Goal: Navigation & Orientation: Find specific page/section

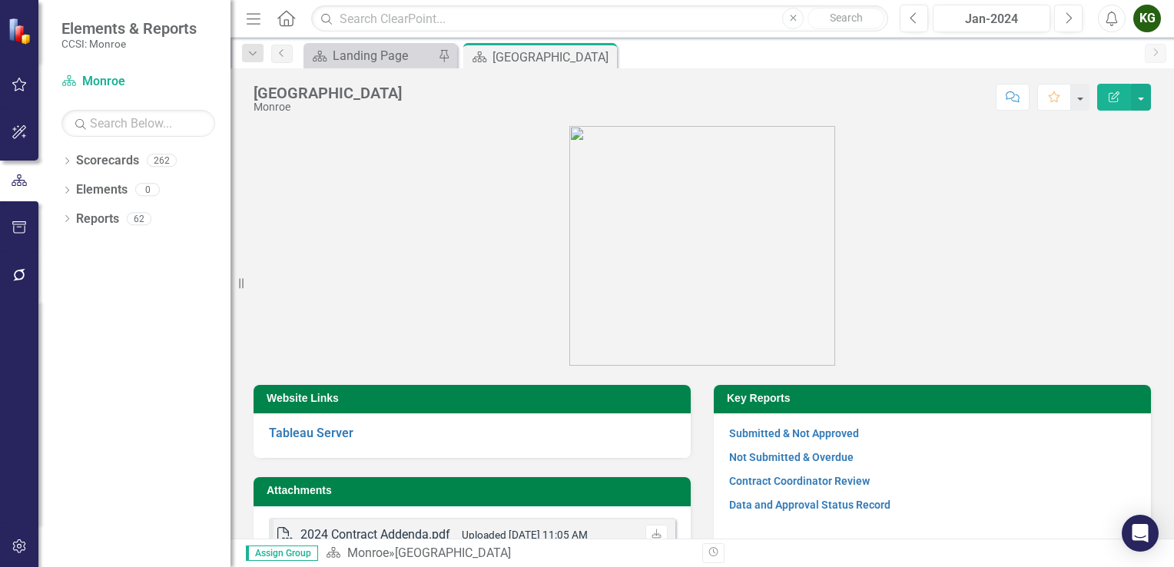
click at [1144, 23] on div "KG" at bounding box center [1147, 19] width 28 height 28
click at [1125, 36] on link "User Edit Profile" at bounding box center [1098, 47] width 121 height 28
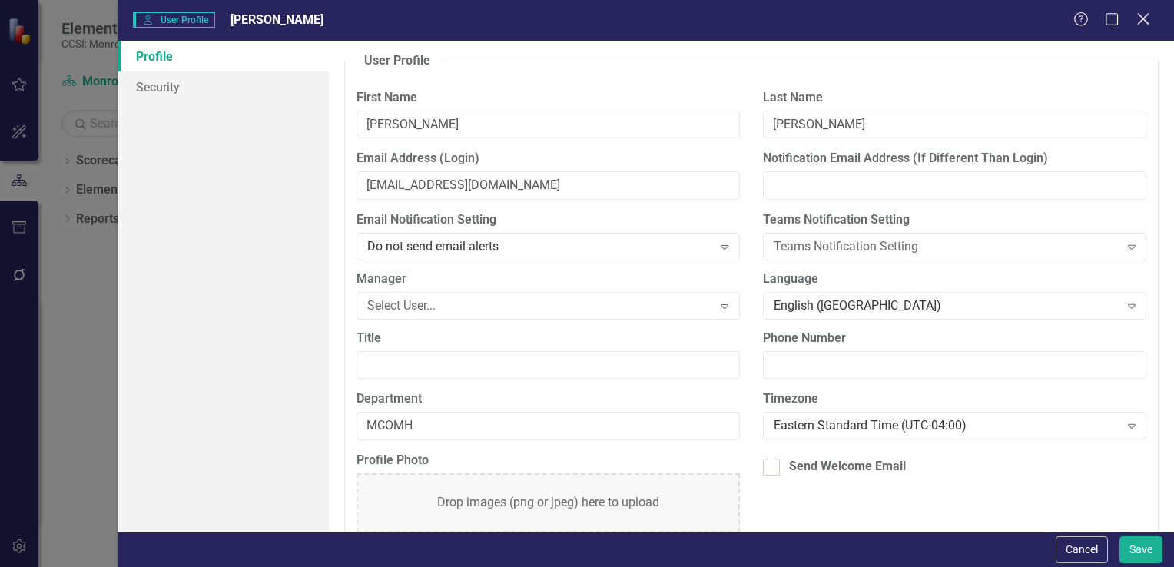
click at [1143, 20] on icon at bounding box center [1143, 19] width 12 height 12
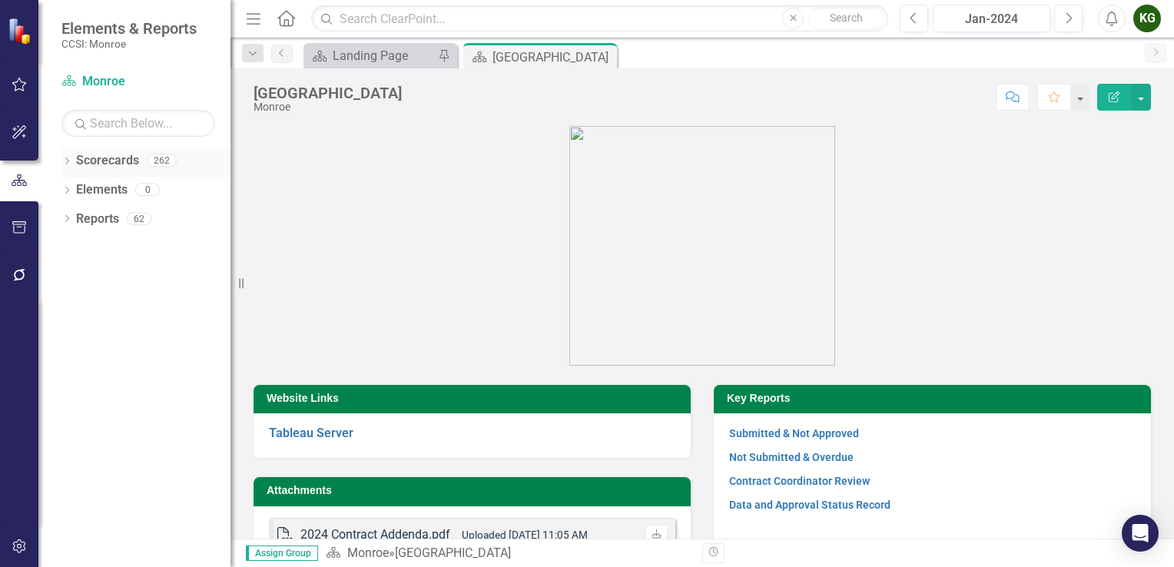
click at [68, 158] on icon at bounding box center [67, 160] width 4 height 7
click at [72, 194] on div "Dropdown" at bounding box center [75, 190] width 12 height 13
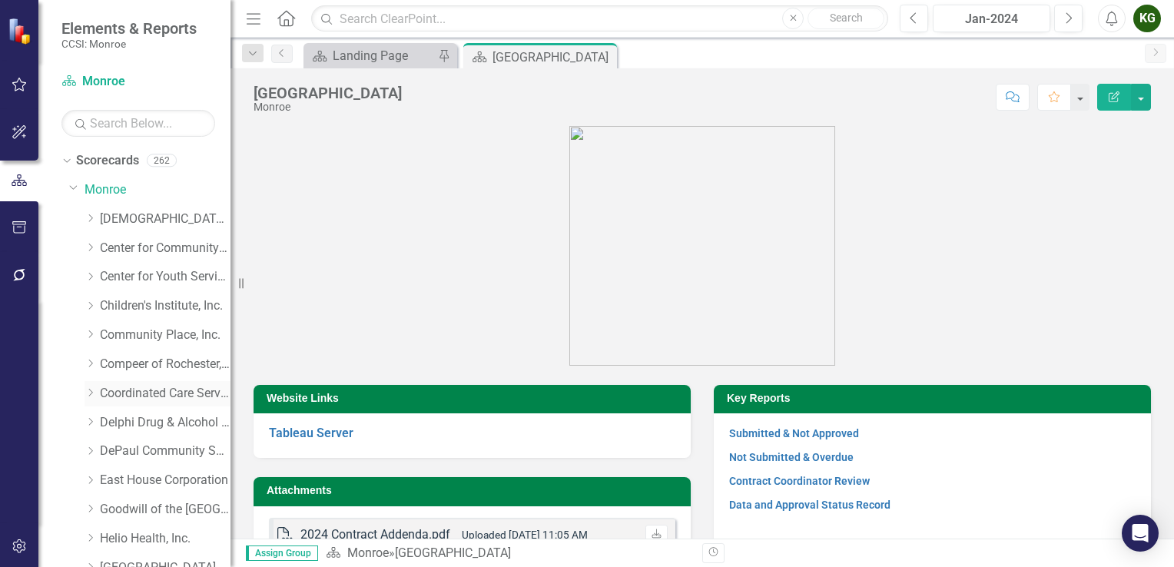
click at [128, 394] on link "Coordinated Care Services Inc." at bounding box center [165, 394] width 131 height 18
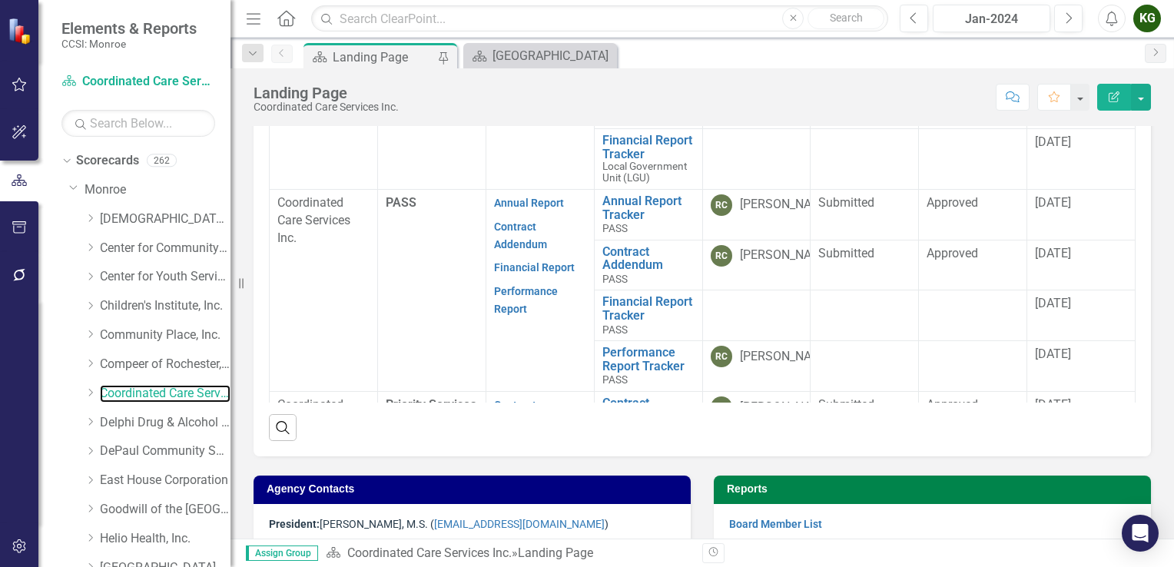
scroll to position [613, 0]
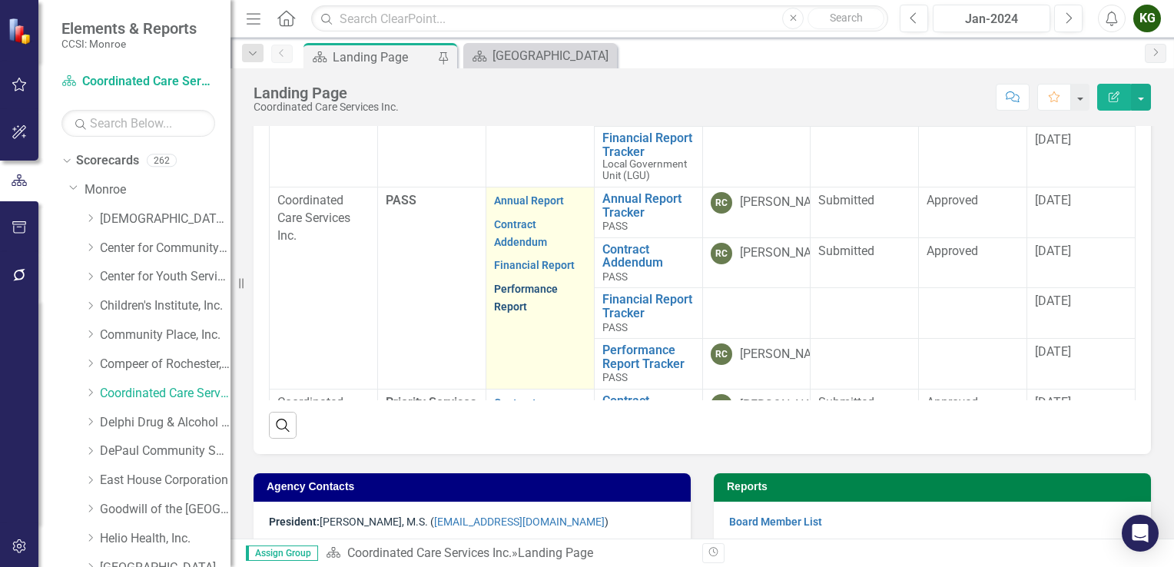
click at [513, 293] on link "Performance Report" at bounding box center [526, 298] width 64 height 30
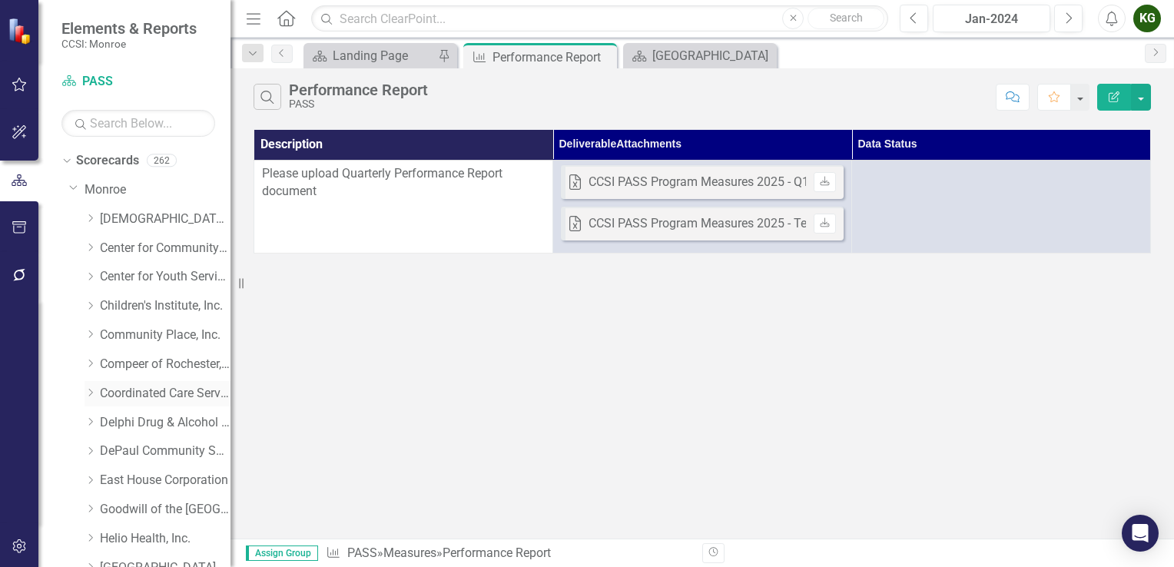
click at [94, 389] on icon "Dropdown" at bounding box center [90, 392] width 12 height 9
click at [123, 426] on link "Coordinated Care Services Inc. (MCOMH Internal)" at bounding box center [172, 423] width 115 height 18
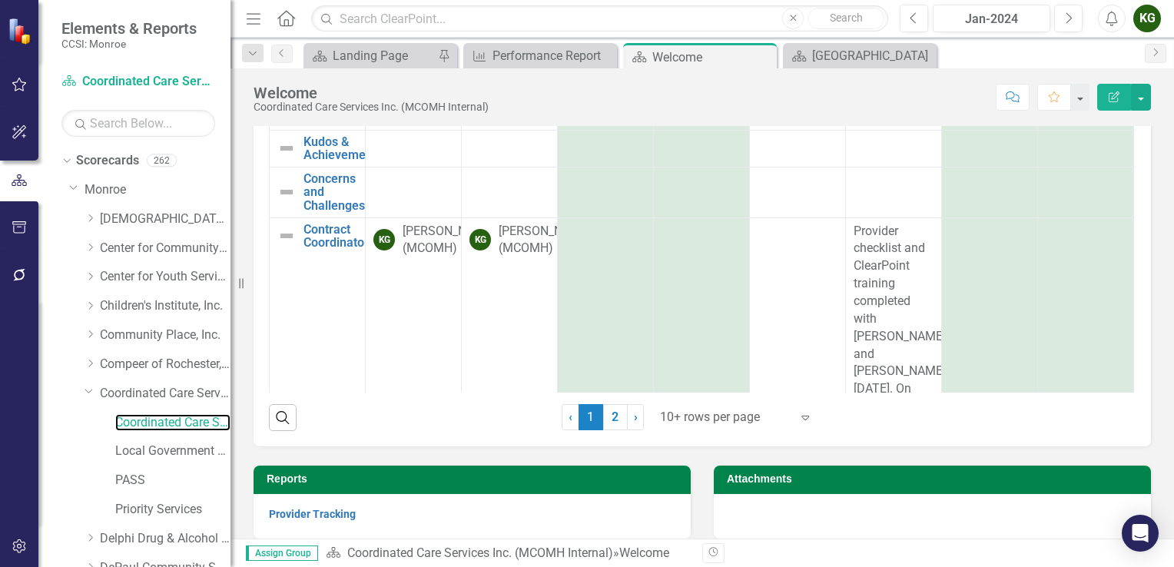
scroll to position [305, 0]
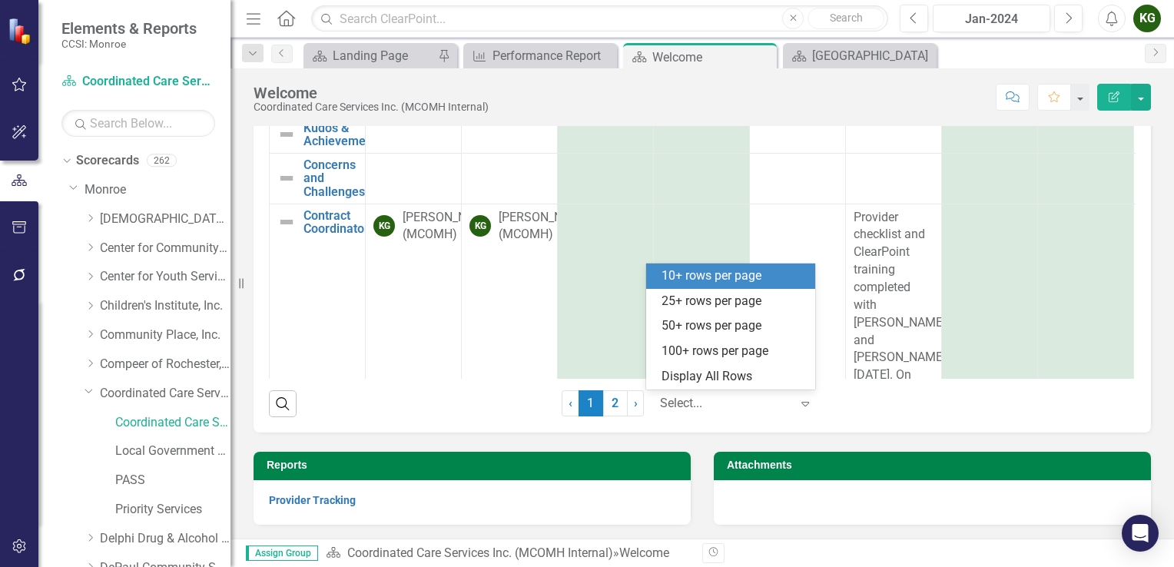
click at [797, 406] on icon "Expand" at bounding box center [804, 403] width 15 height 12
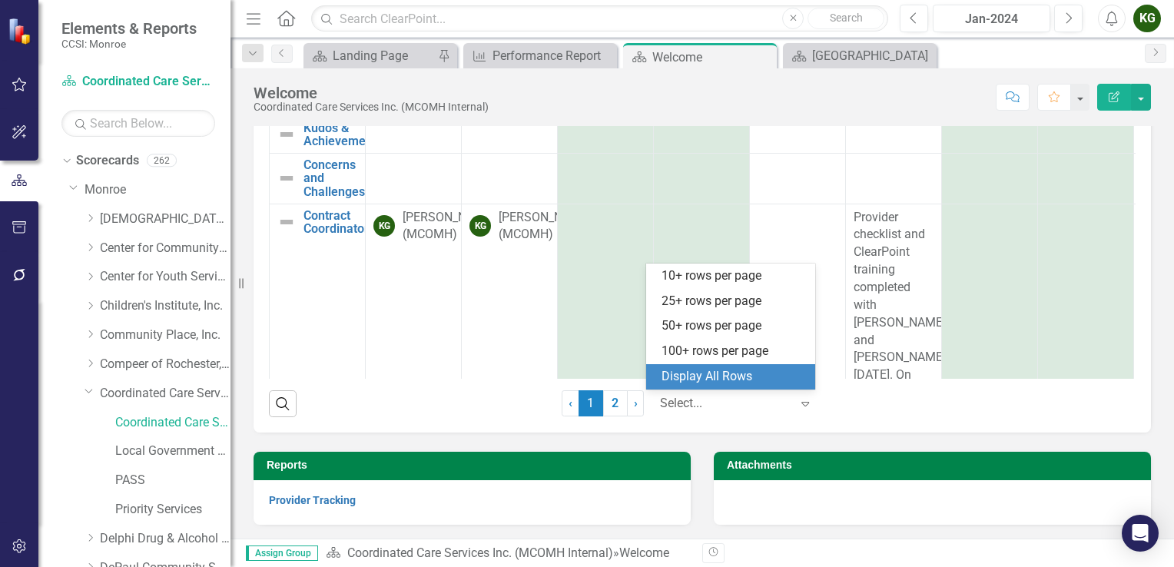
click at [777, 383] on div "Display All Rows" at bounding box center [733, 377] width 144 height 18
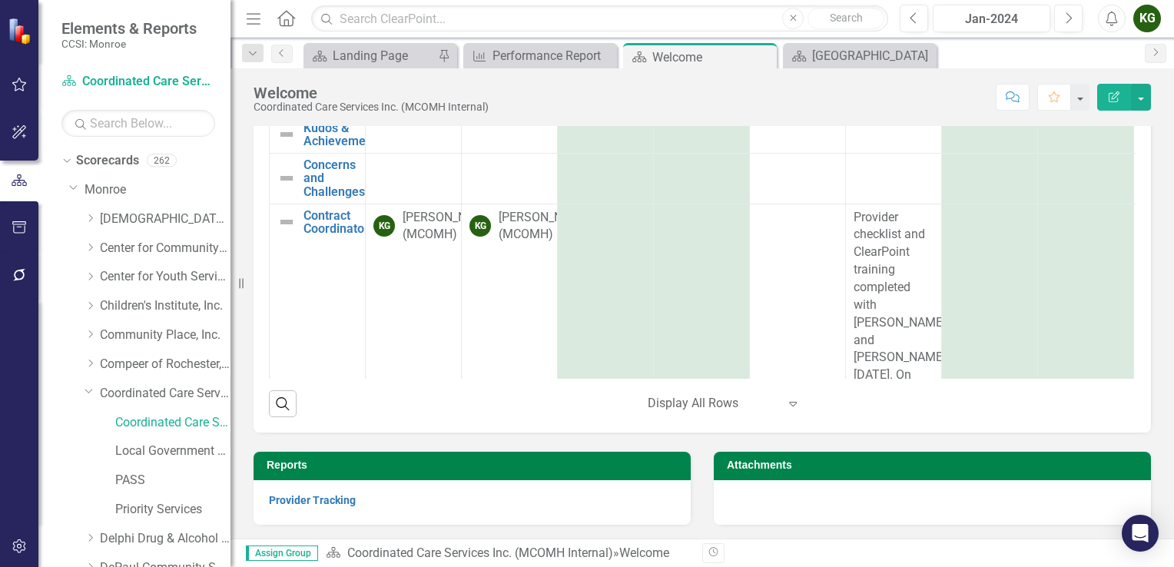
click at [790, 400] on icon "Expand" at bounding box center [792, 403] width 15 height 12
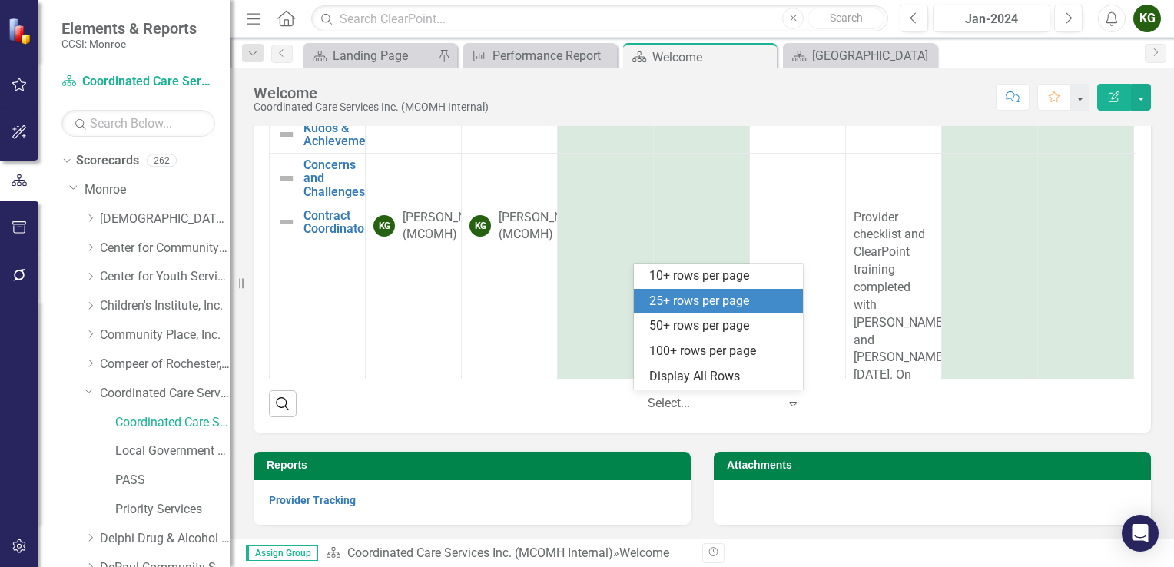
click at [730, 310] on div "25+ rows per page" at bounding box center [718, 301] width 169 height 25
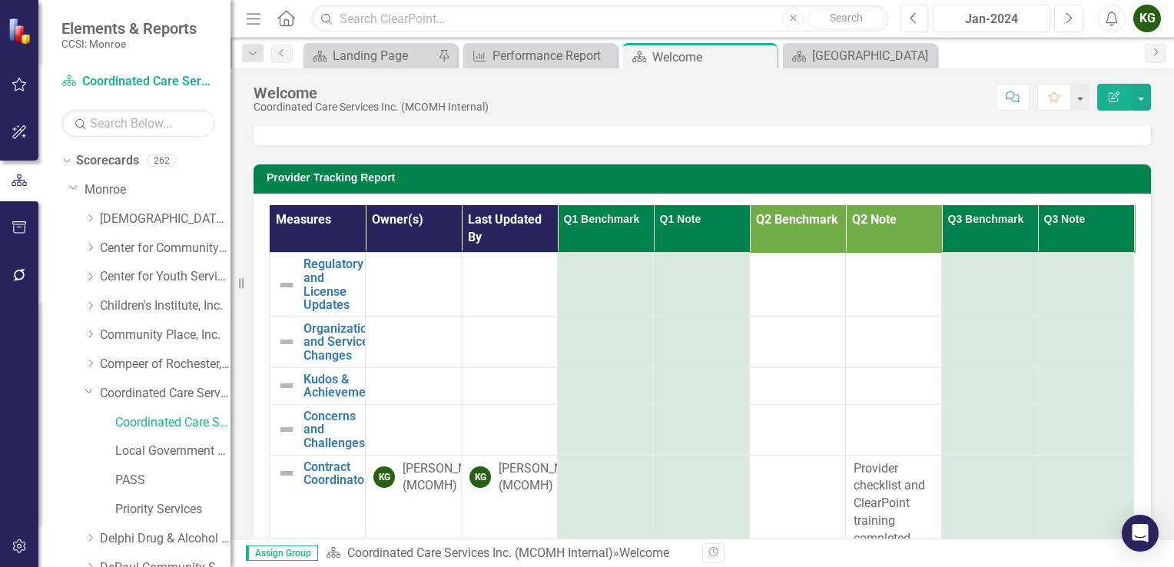
scroll to position [49, 0]
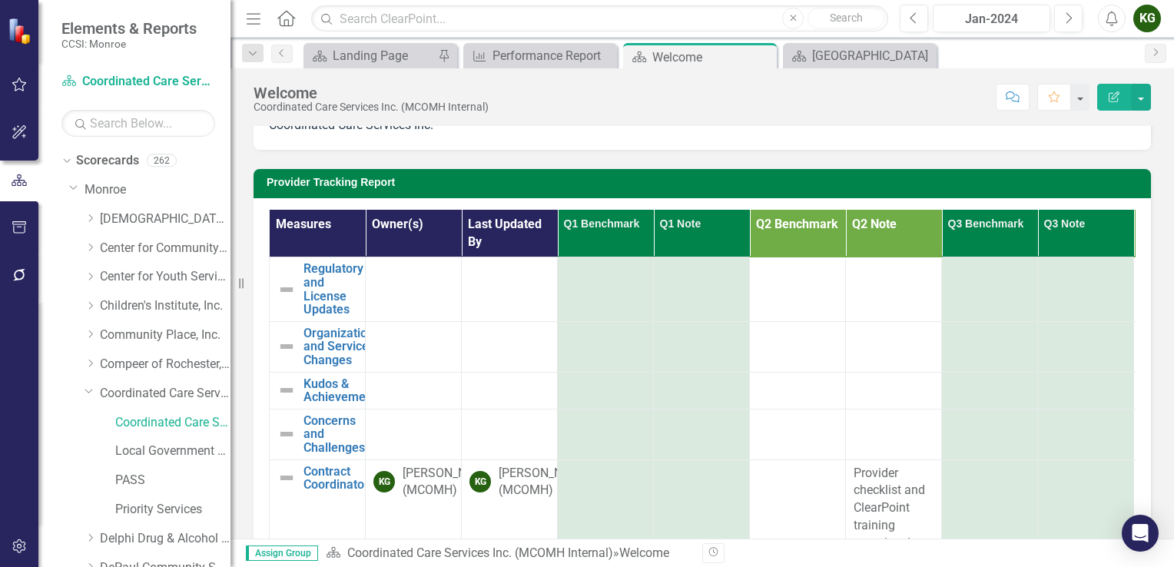
click at [1141, 11] on div "KG" at bounding box center [1147, 19] width 28 height 28
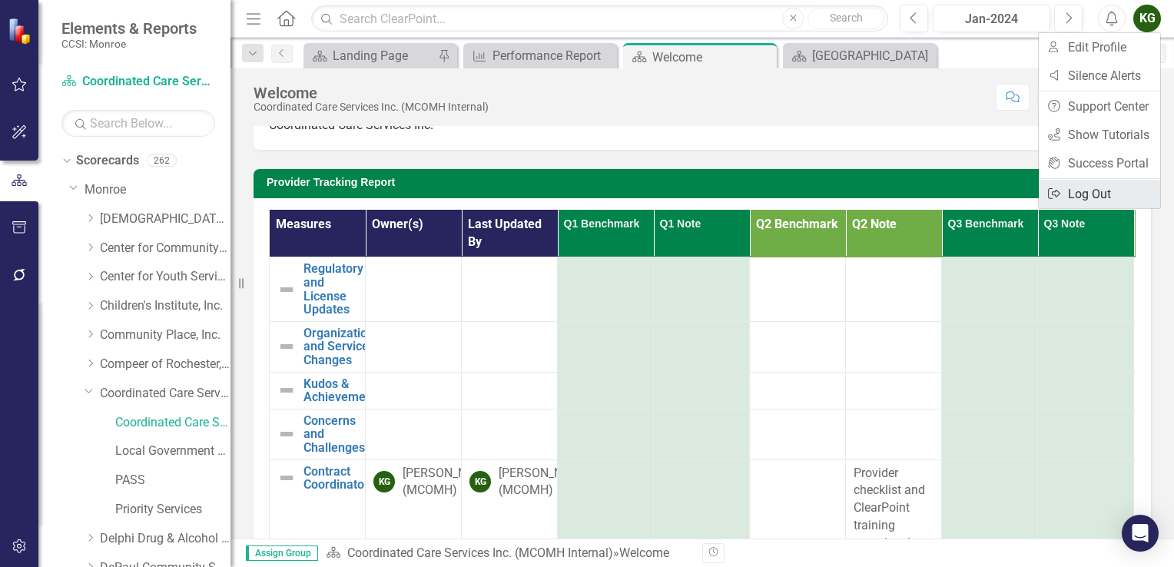
click at [1078, 197] on link "Logout Log Out" at bounding box center [1098, 194] width 121 height 28
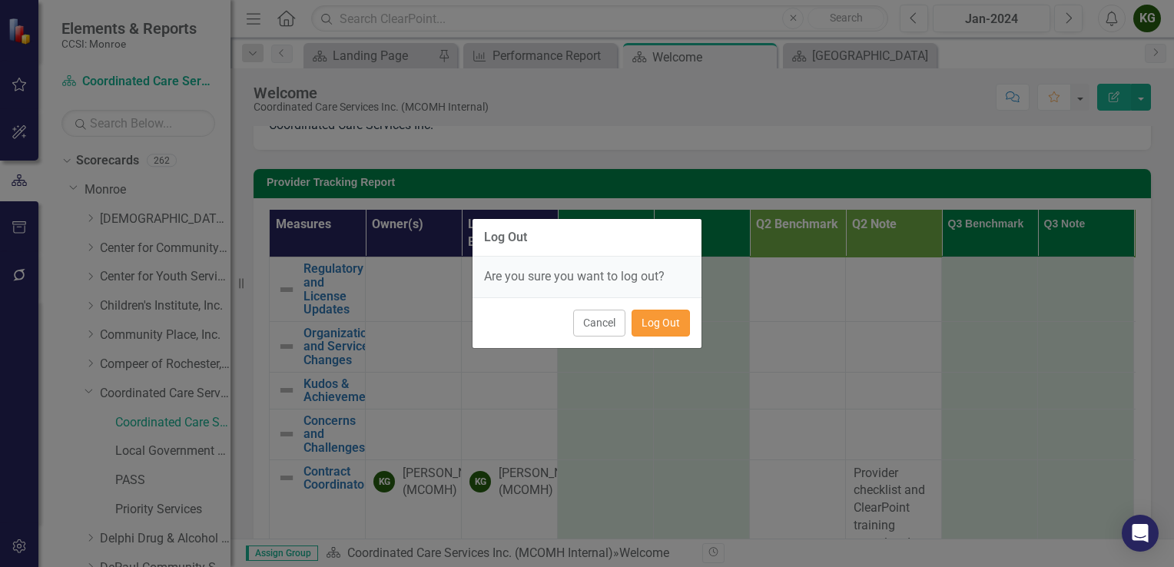
click at [666, 318] on button "Log Out" at bounding box center [660, 323] width 58 height 27
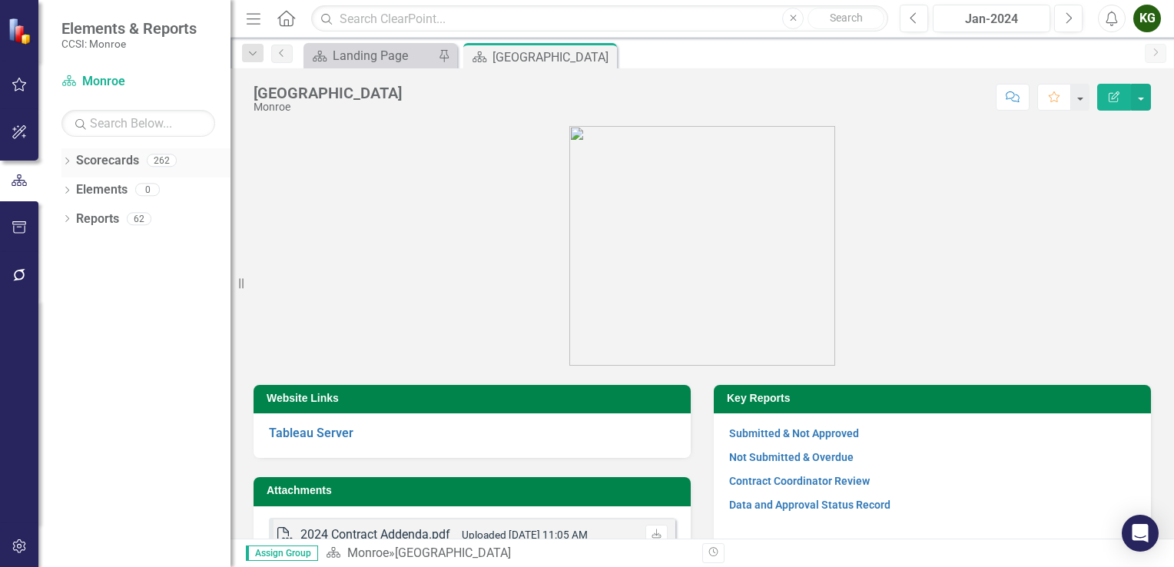
click at [67, 155] on div "Dropdown Scorecards 262" at bounding box center [145, 162] width 169 height 29
click at [67, 162] on icon at bounding box center [67, 160] width 4 height 7
click at [76, 189] on icon "Dropdown" at bounding box center [75, 188] width 12 height 9
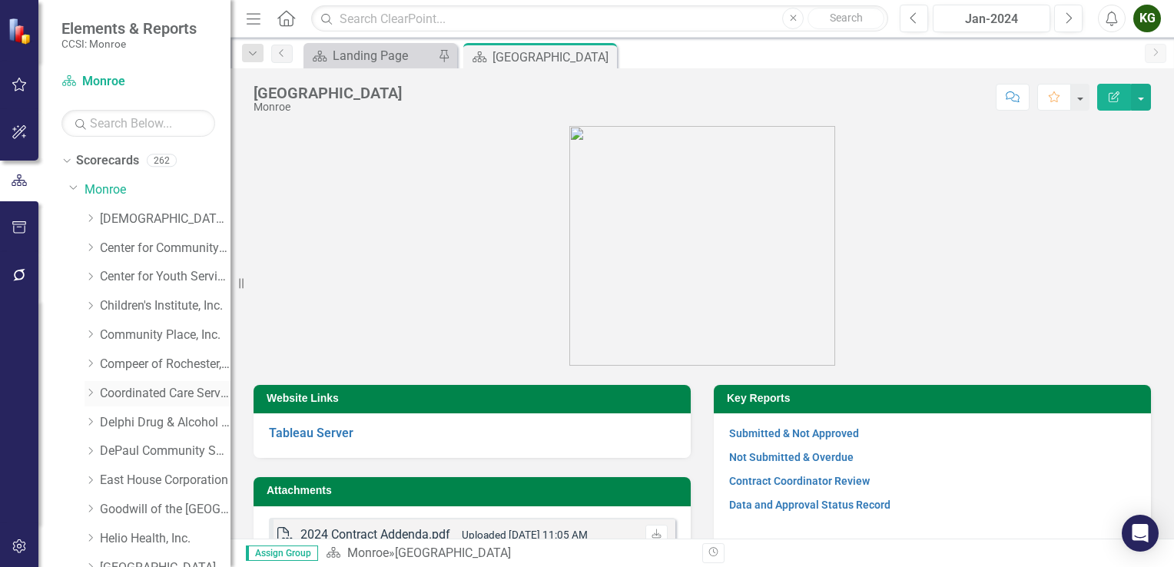
click at [91, 393] on icon "Dropdown" at bounding box center [90, 392] width 12 height 9
click at [151, 399] on link "Coordinated Care Services Inc." at bounding box center [165, 394] width 131 height 18
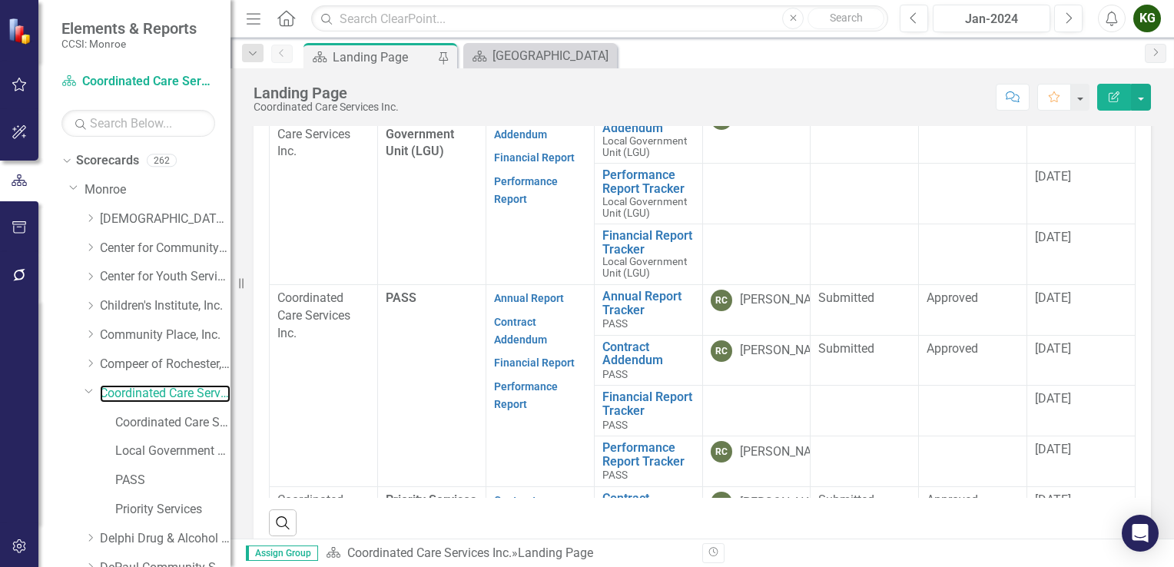
scroll to position [531, 0]
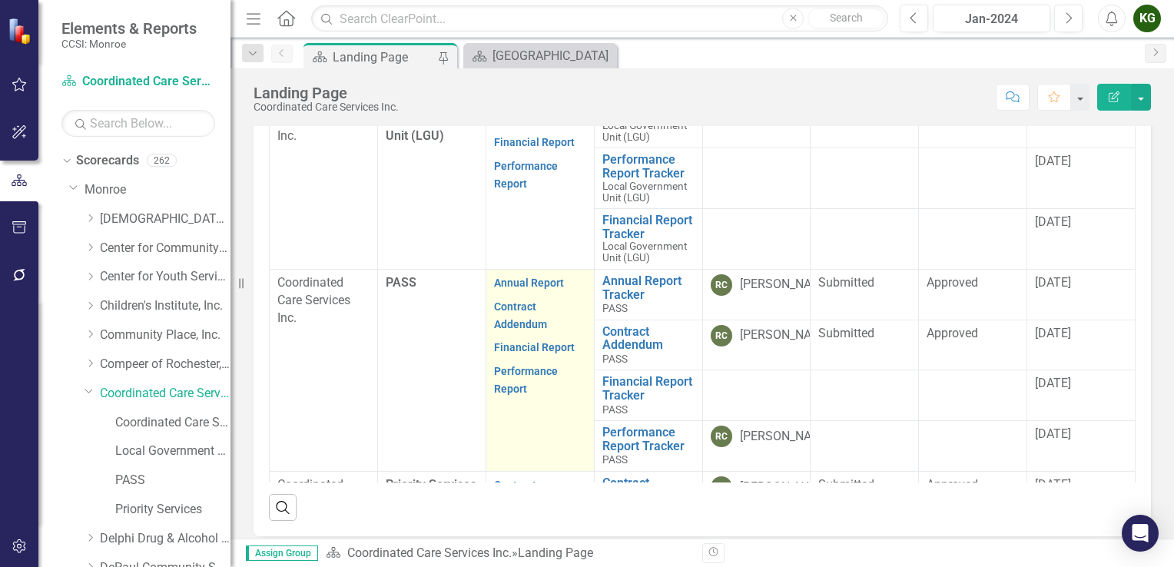
click at [532, 387] on p "Performance Report" at bounding box center [540, 378] width 92 height 38
click at [511, 379] on strong "Performance Report" at bounding box center [526, 379] width 64 height 32
click at [514, 370] on link "Performance Report" at bounding box center [526, 380] width 64 height 30
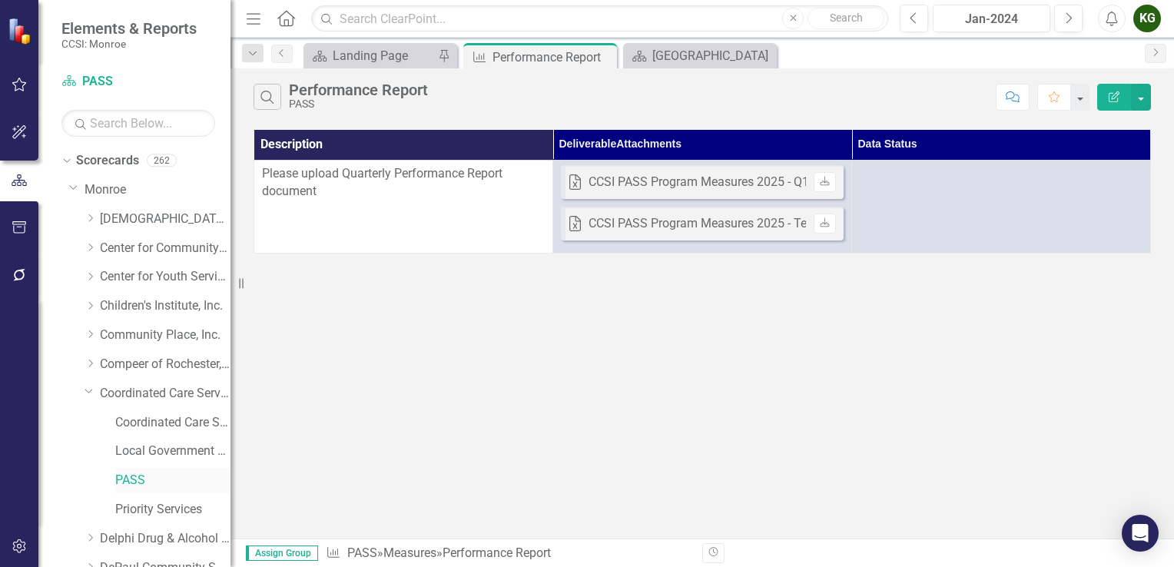
click at [138, 481] on link "PASS" at bounding box center [172, 481] width 115 height 18
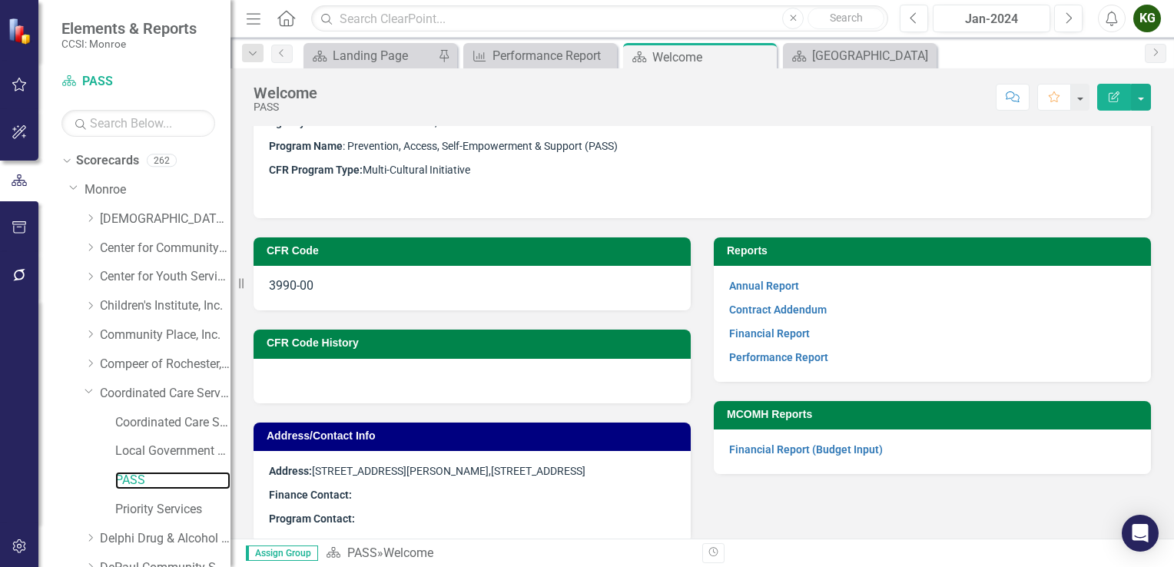
scroll to position [71, 0]
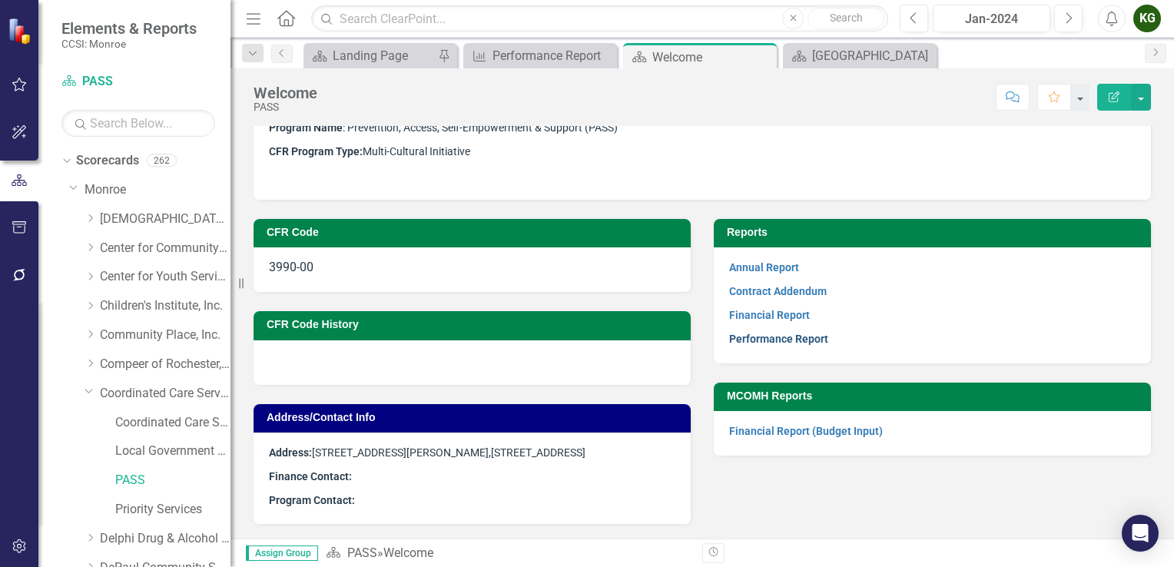
click at [777, 341] on link "Performance Report" at bounding box center [778, 339] width 99 height 12
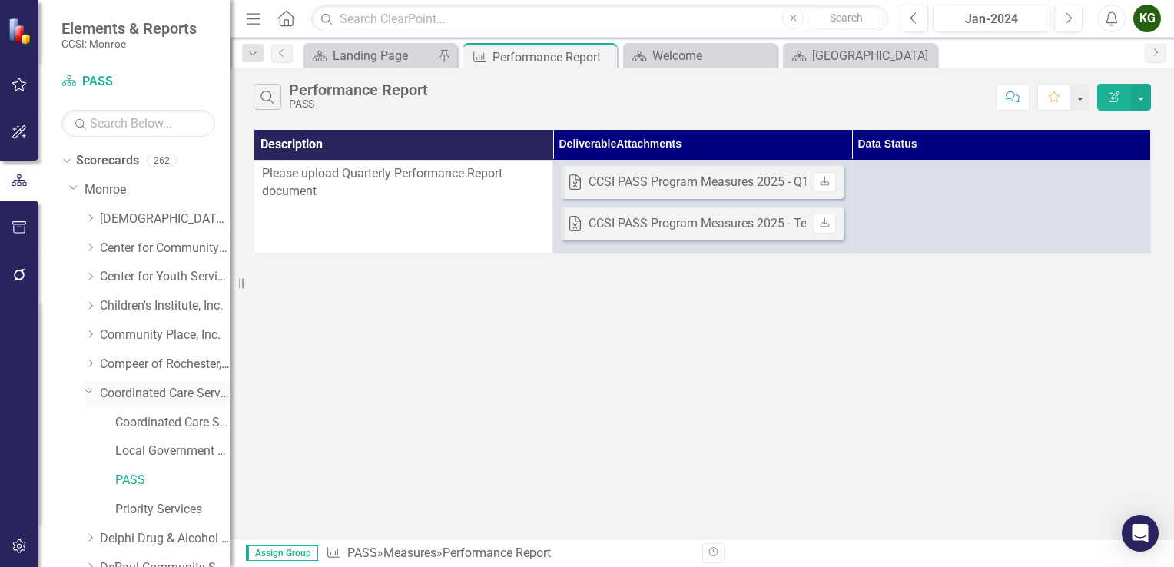
click at [135, 386] on link "Coordinated Care Services Inc." at bounding box center [165, 394] width 131 height 18
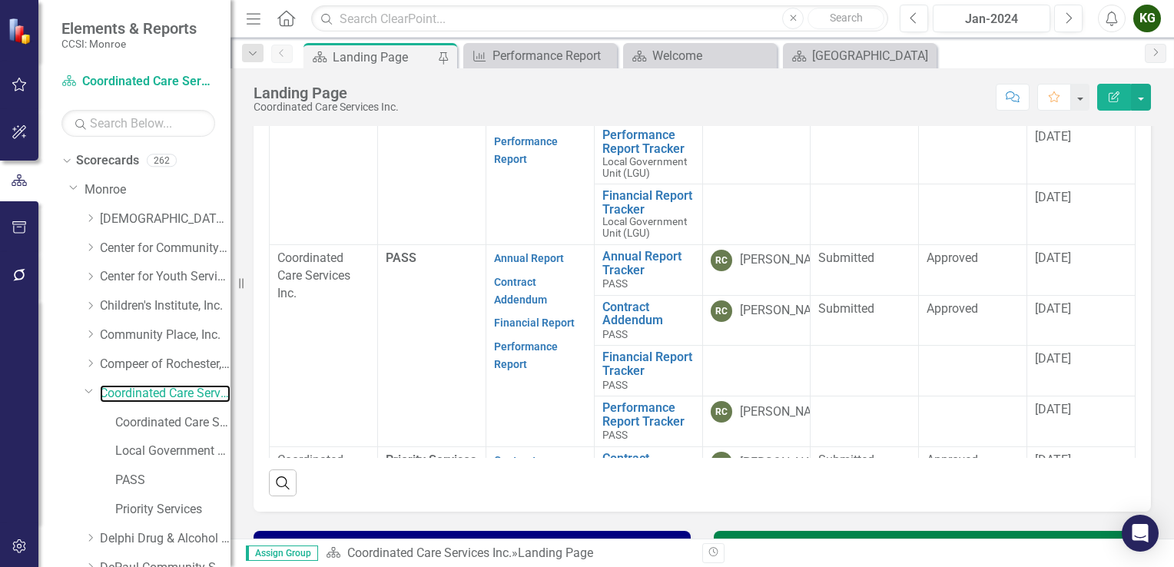
scroll to position [558, 0]
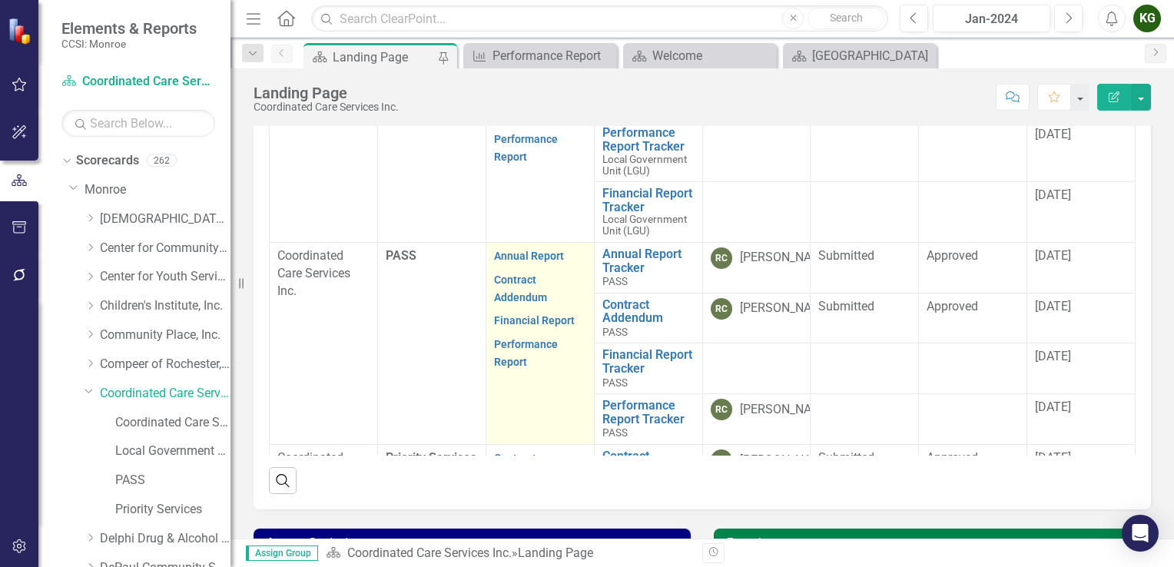
click at [506, 284] on p "Contract Addendum" at bounding box center [540, 288] width 92 height 41
click at [521, 290] on link "Contract Addendum" at bounding box center [520, 288] width 53 height 30
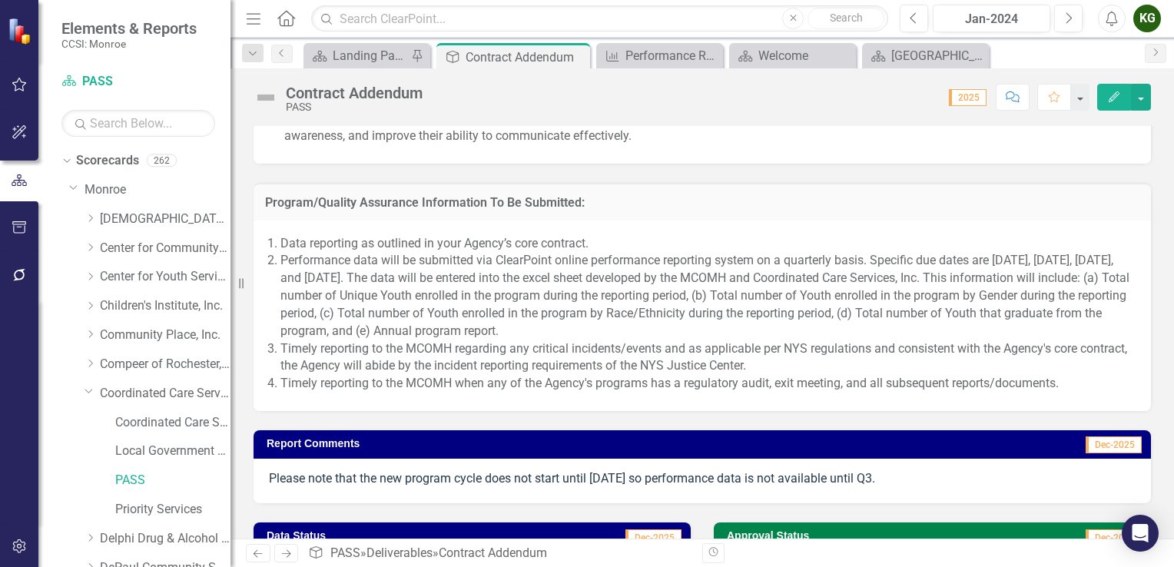
scroll to position [1708, 0]
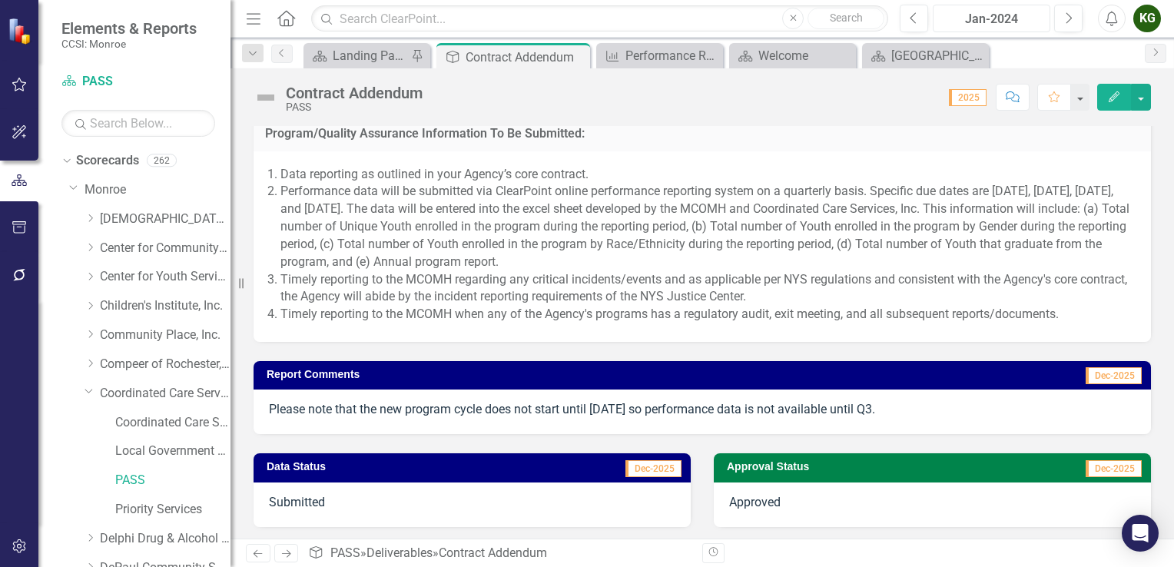
click at [995, 17] on div "Jan-2024" at bounding box center [991, 19] width 107 height 18
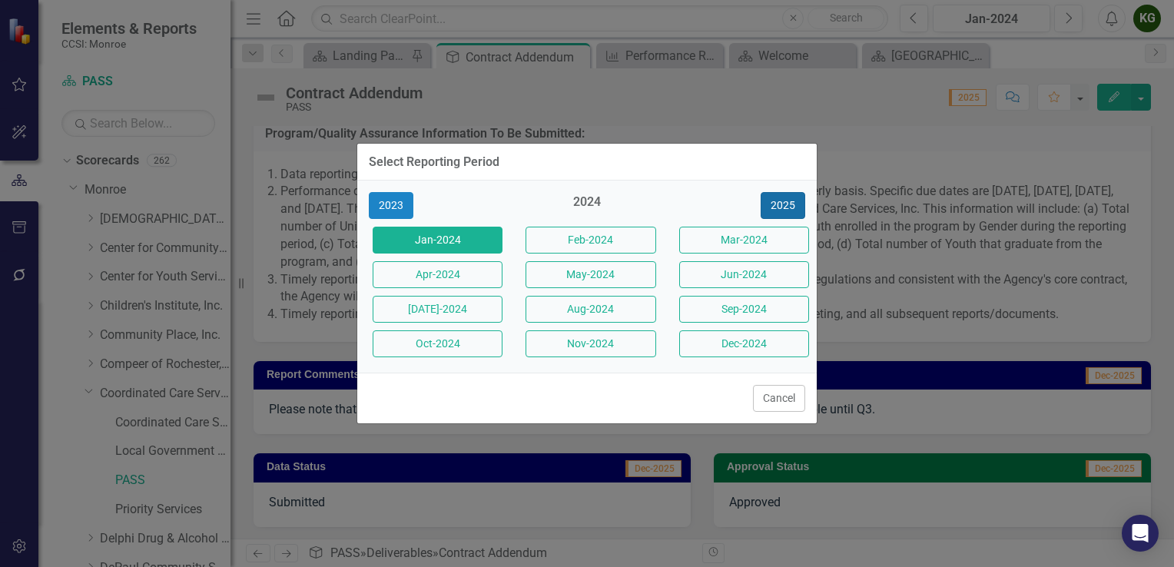
click at [780, 199] on button "2025" at bounding box center [782, 205] width 45 height 27
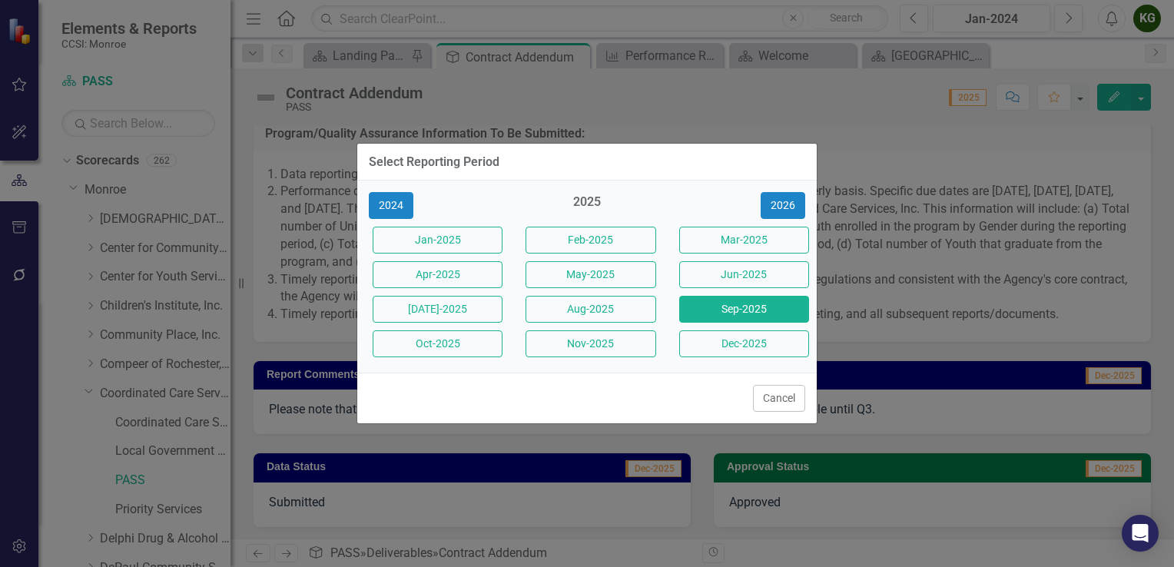
click at [762, 306] on button "Sep-2025" at bounding box center [744, 309] width 130 height 27
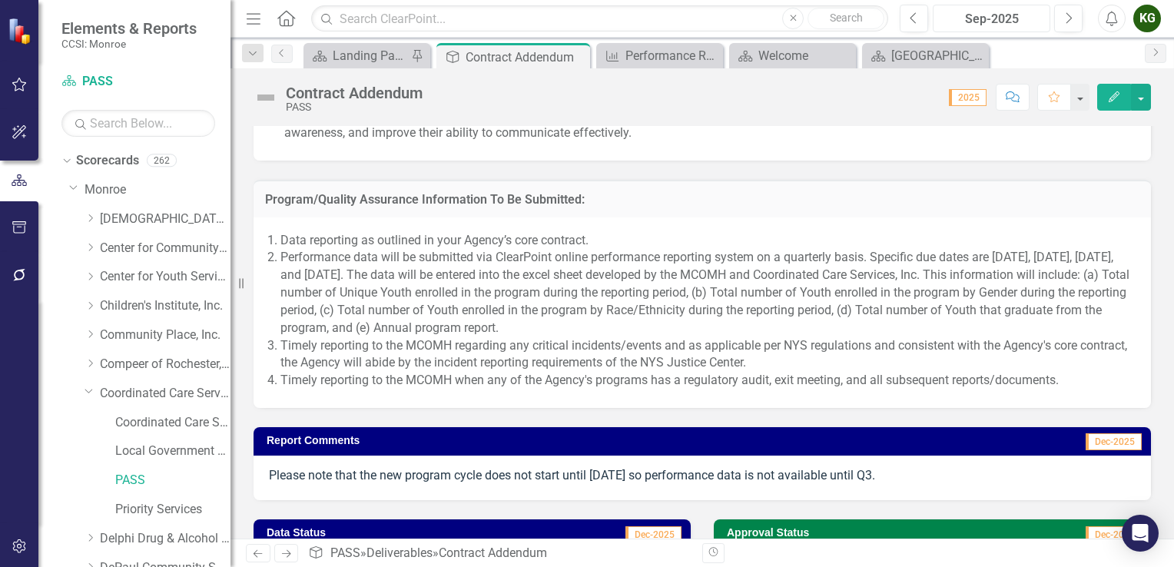
scroll to position [1708, 0]
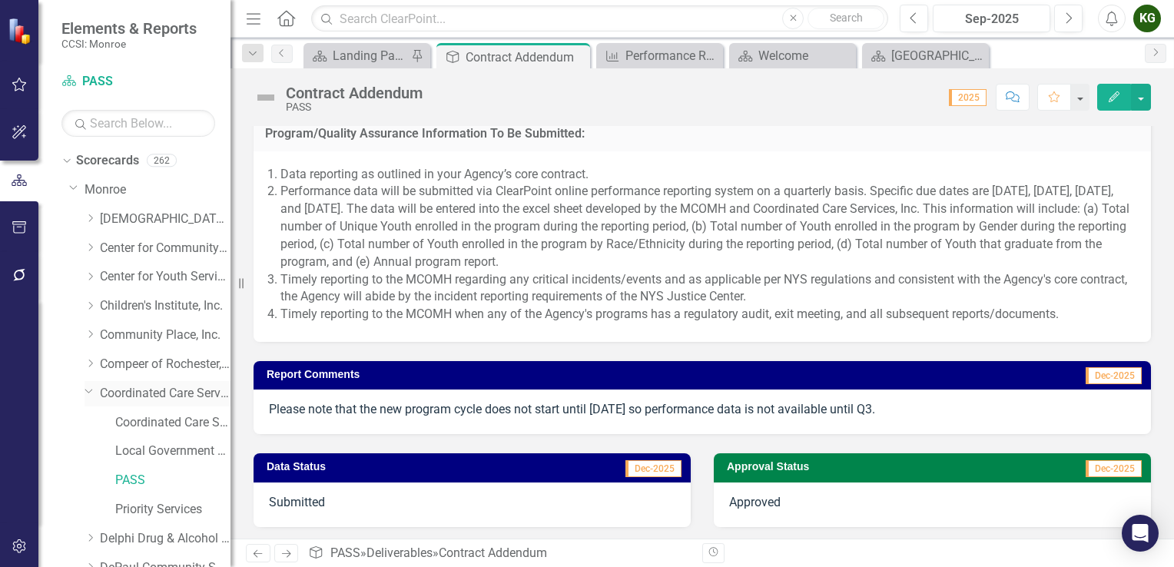
click at [135, 393] on link "Coordinated Care Services Inc." at bounding box center [165, 394] width 131 height 18
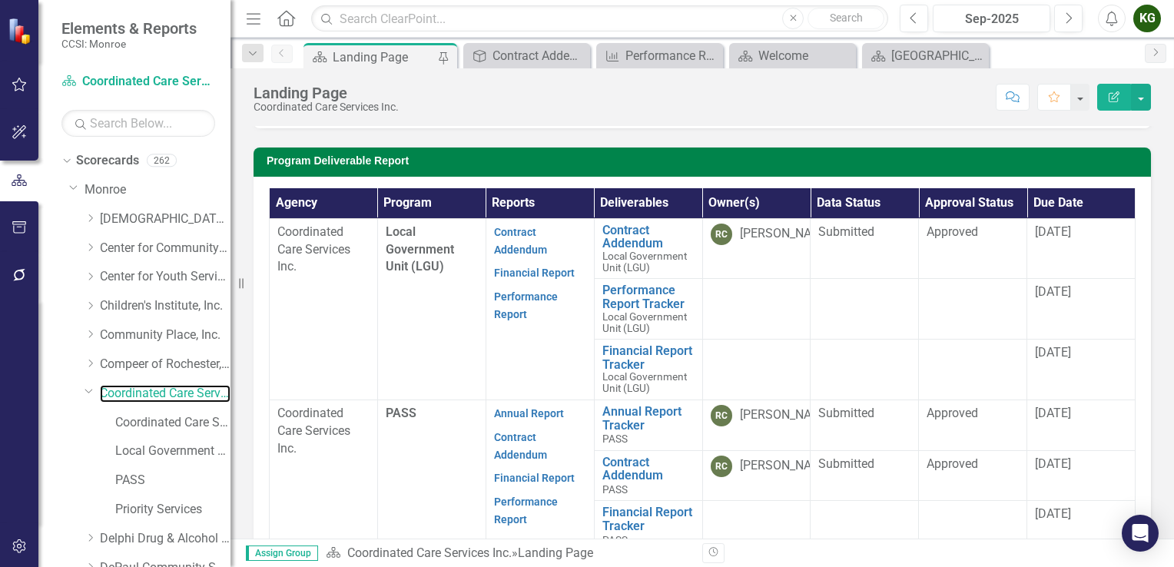
scroll to position [402, 0]
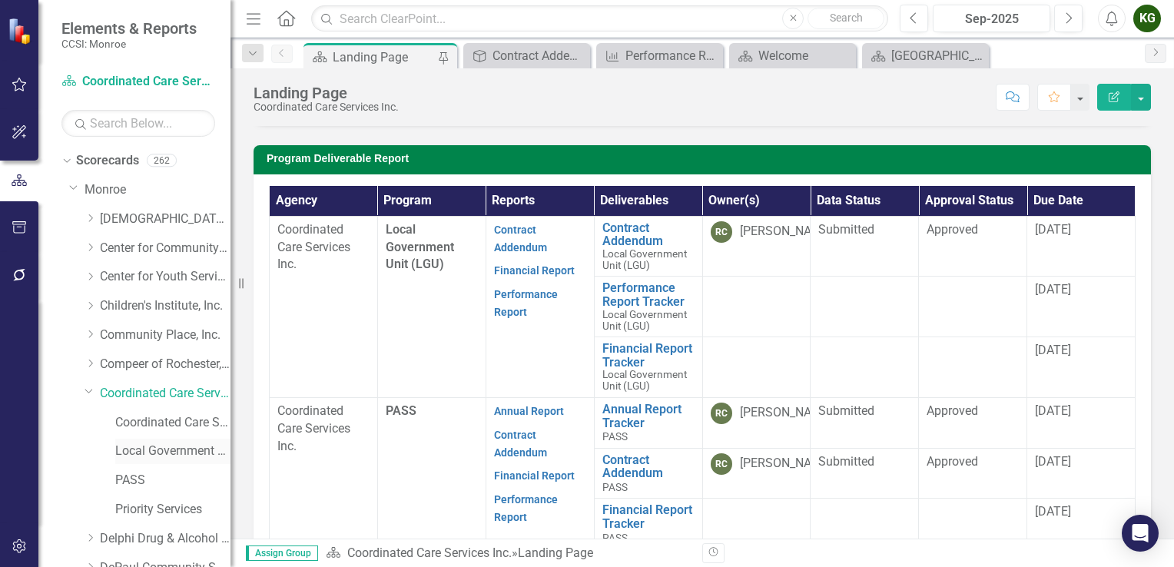
click at [159, 453] on link "Local Government Unit (LGU)" at bounding box center [172, 451] width 115 height 18
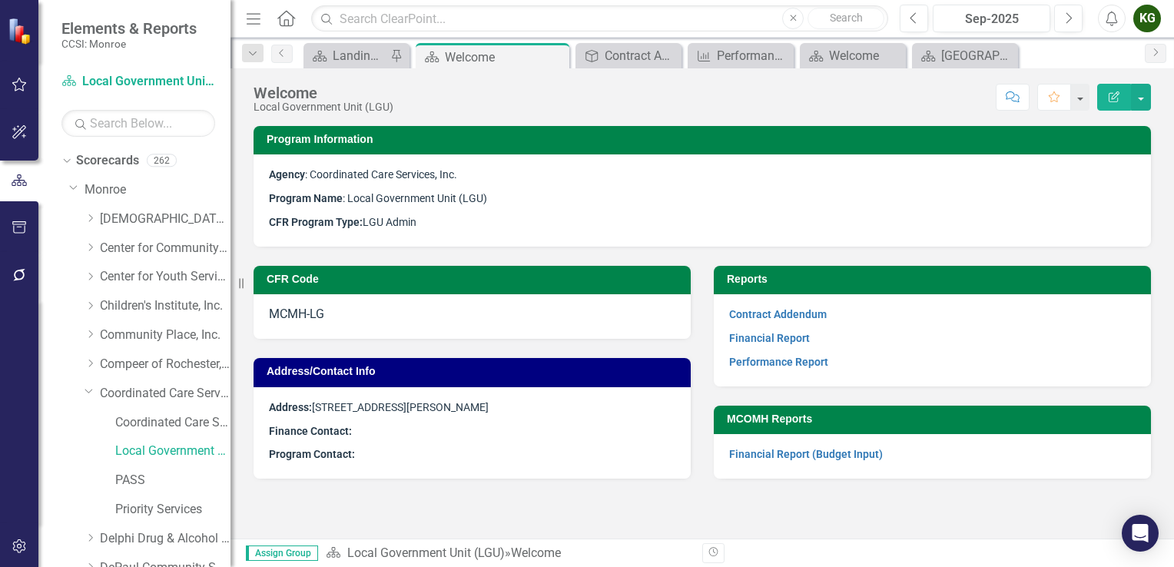
click at [1141, 27] on div "KG" at bounding box center [1147, 19] width 28 height 28
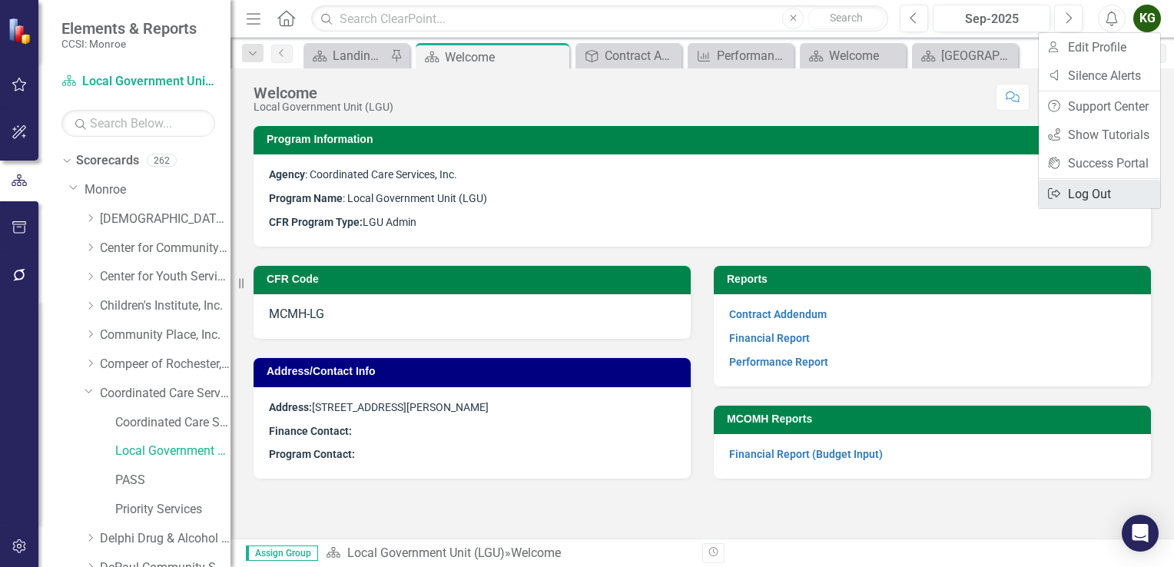
click at [1082, 193] on link "Logout Log Out" at bounding box center [1098, 194] width 121 height 28
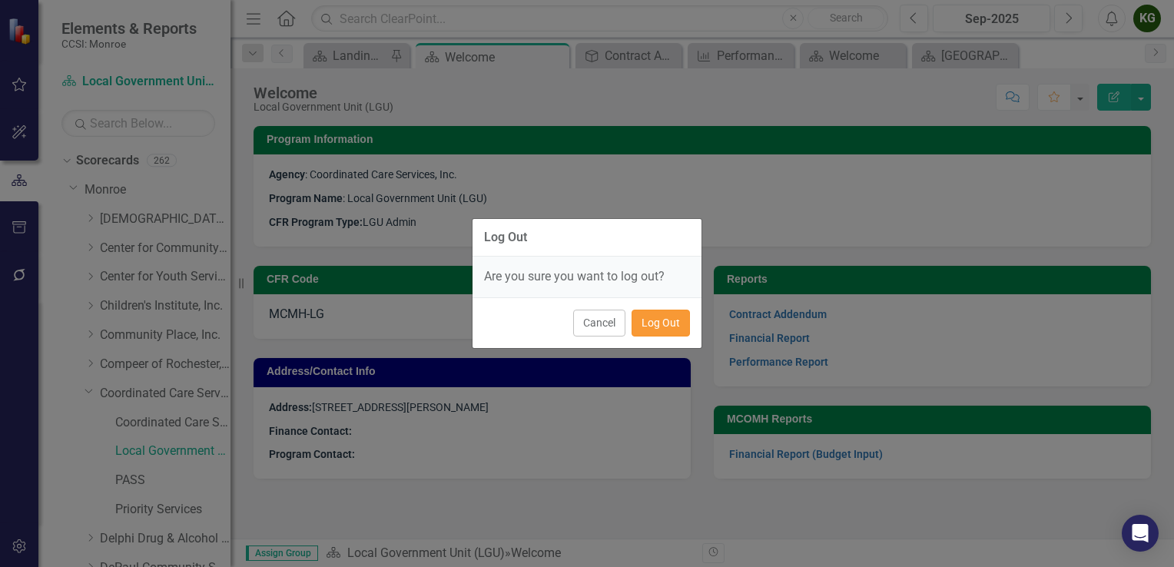
click at [676, 316] on button "Log Out" at bounding box center [660, 323] width 58 height 27
